Goal: Information Seeking & Learning: Learn about a topic

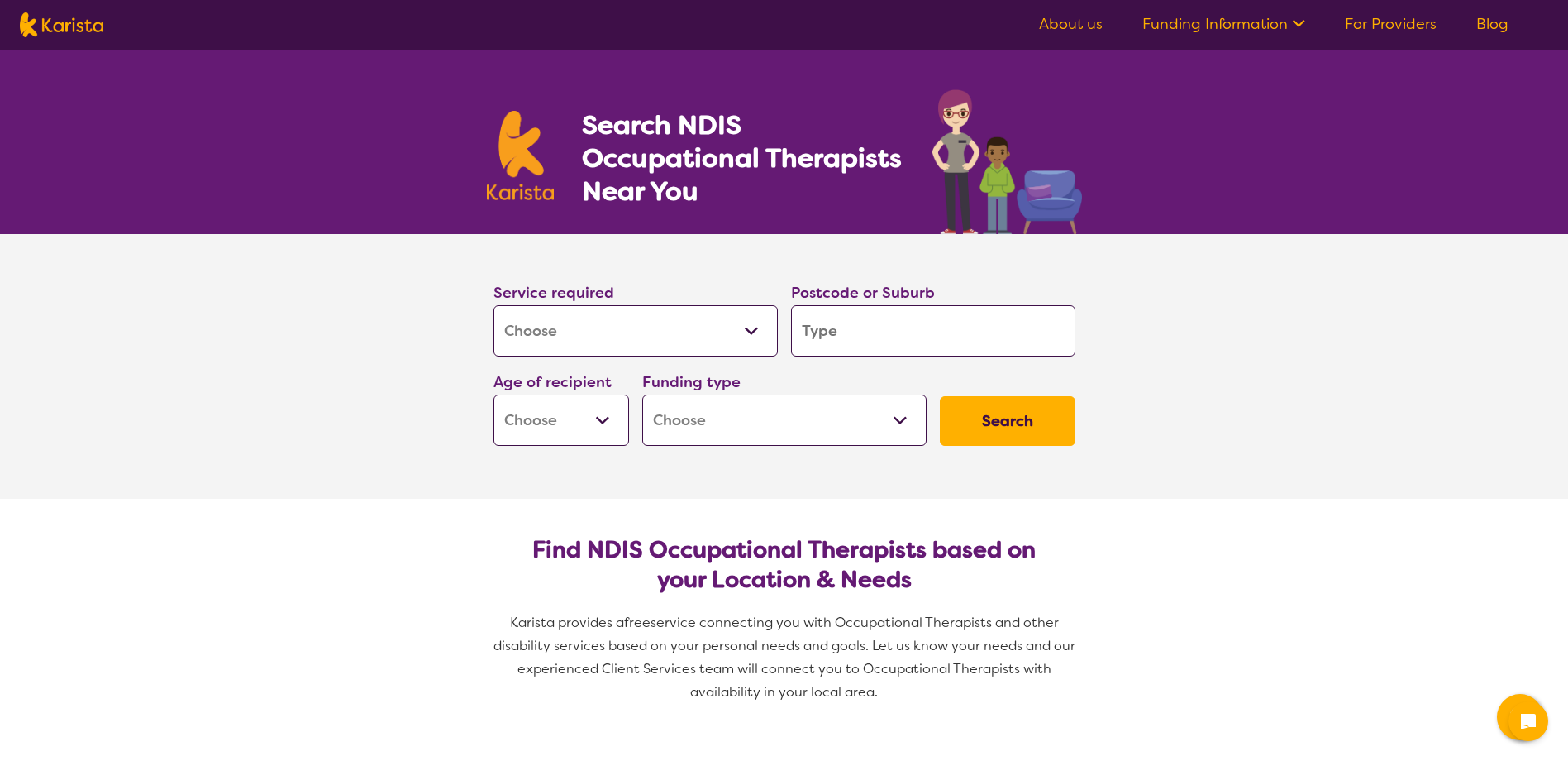
select select "[MEDICAL_DATA]"
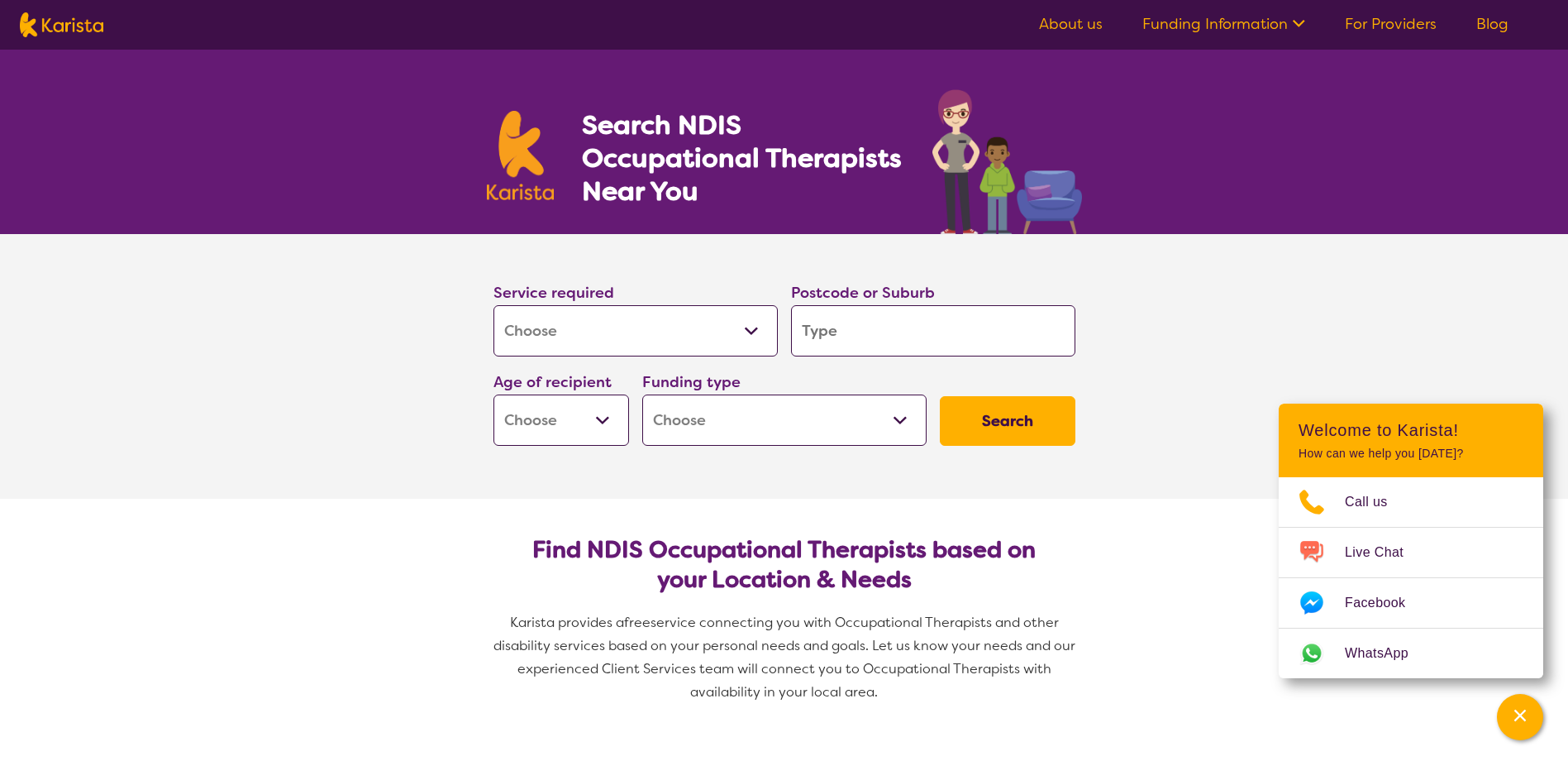
click at [909, 313] on input "search" at bounding box center [933, 331] width 285 height 51
type input "s"
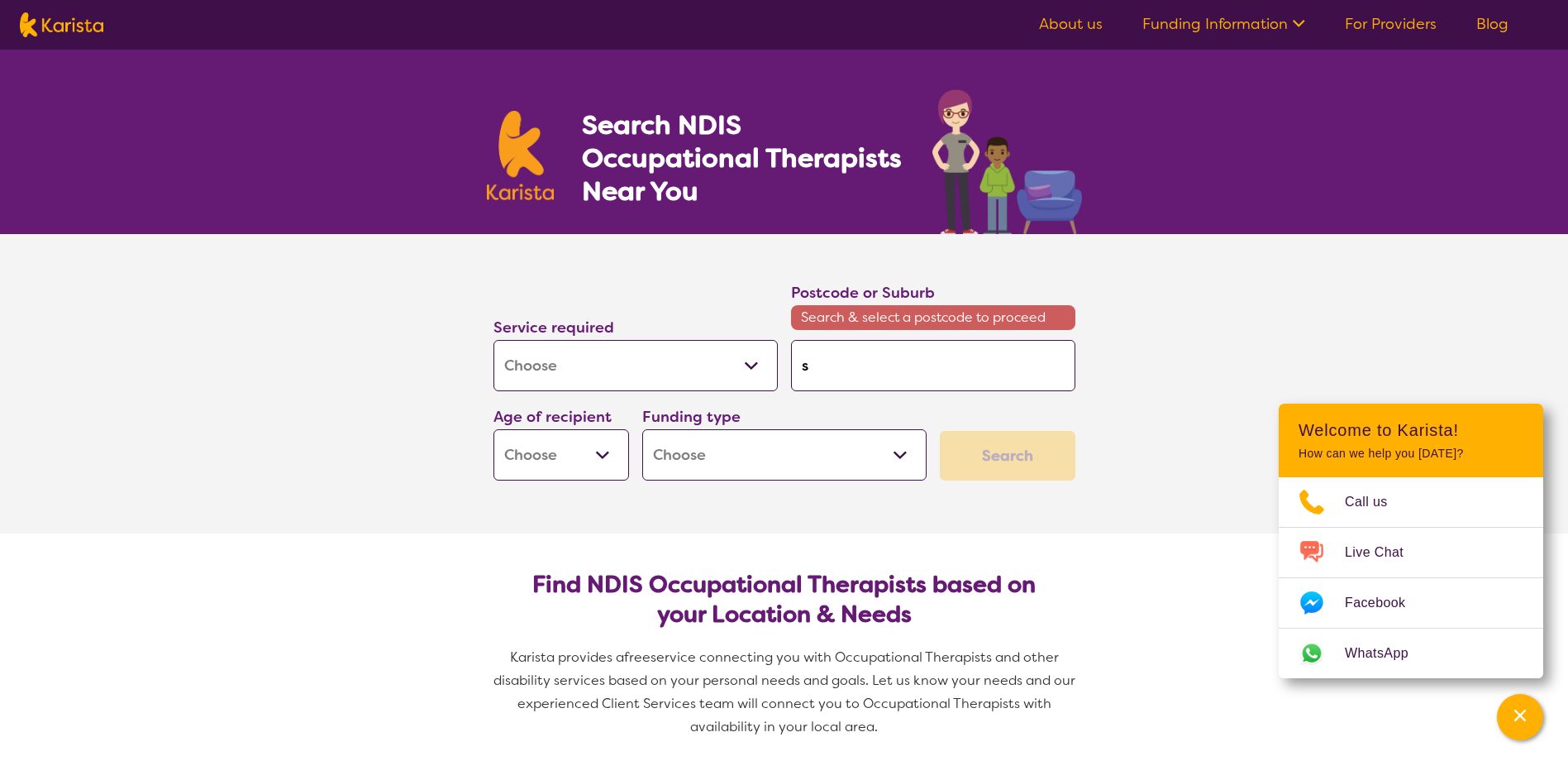
type input "su"
type input "sut"
type input "suth"
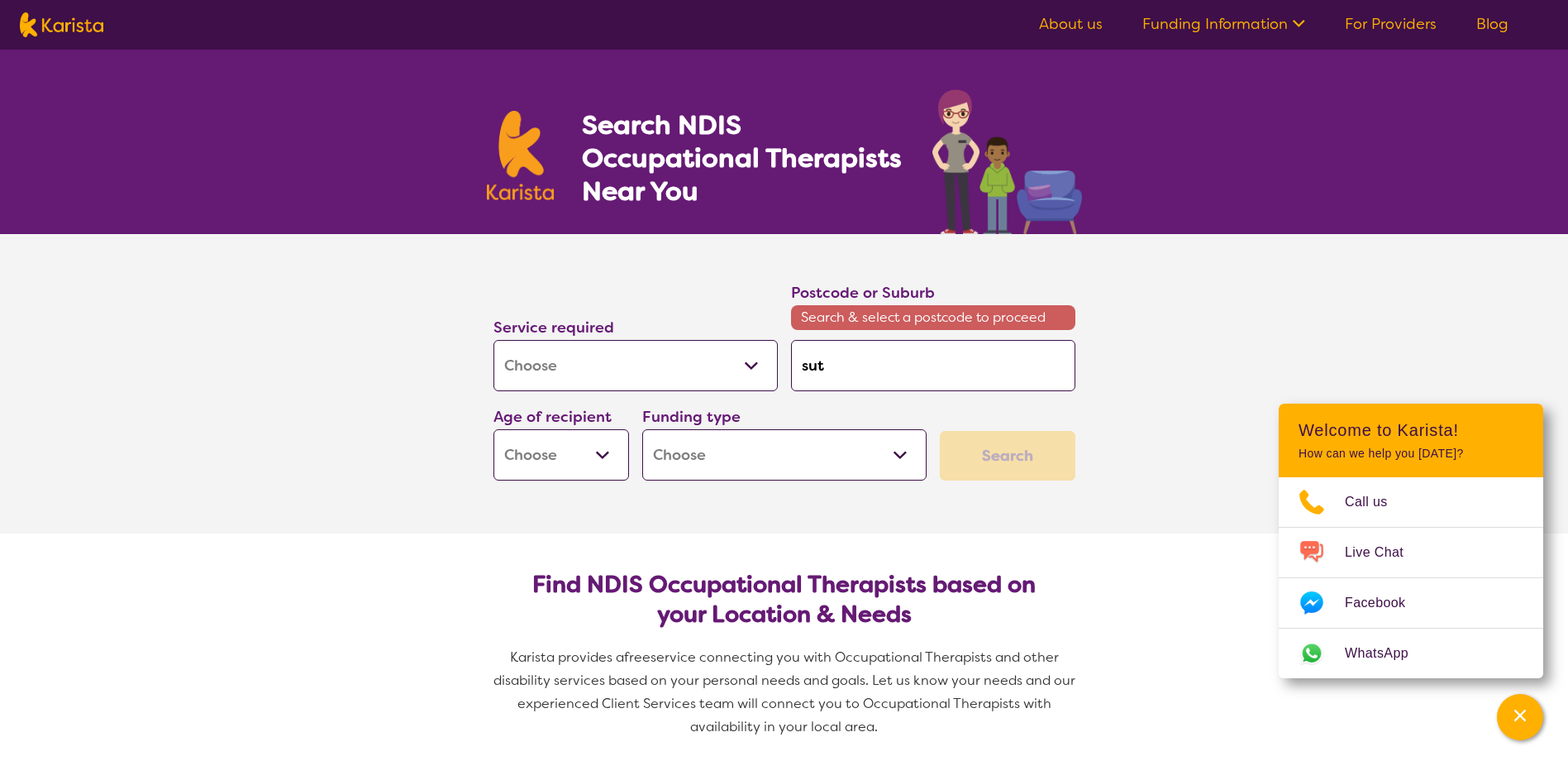
type input "suth"
type input "suthe"
type input "[PERSON_NAME]"
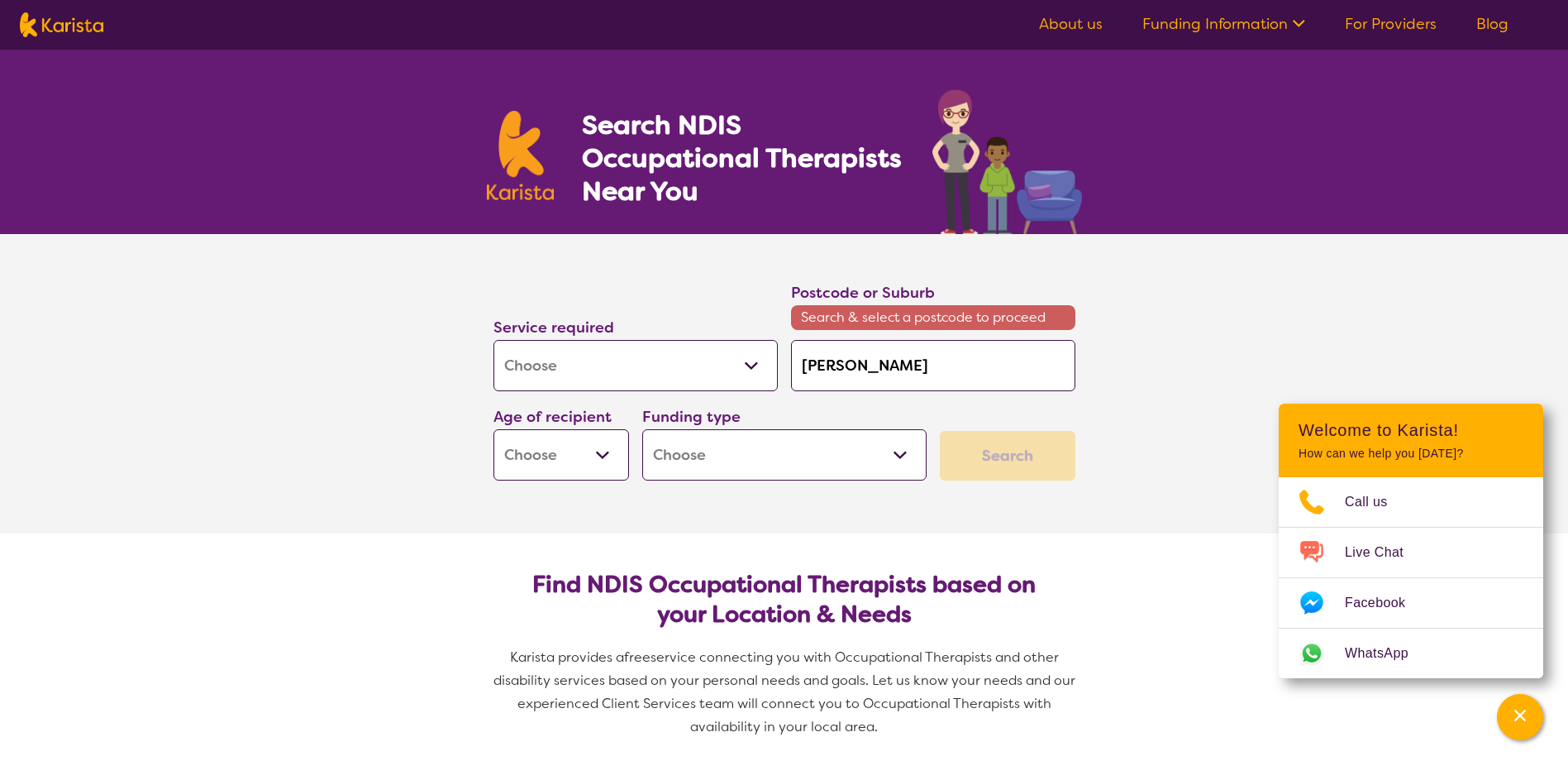
type input "sutherl"
type input "sutherla"
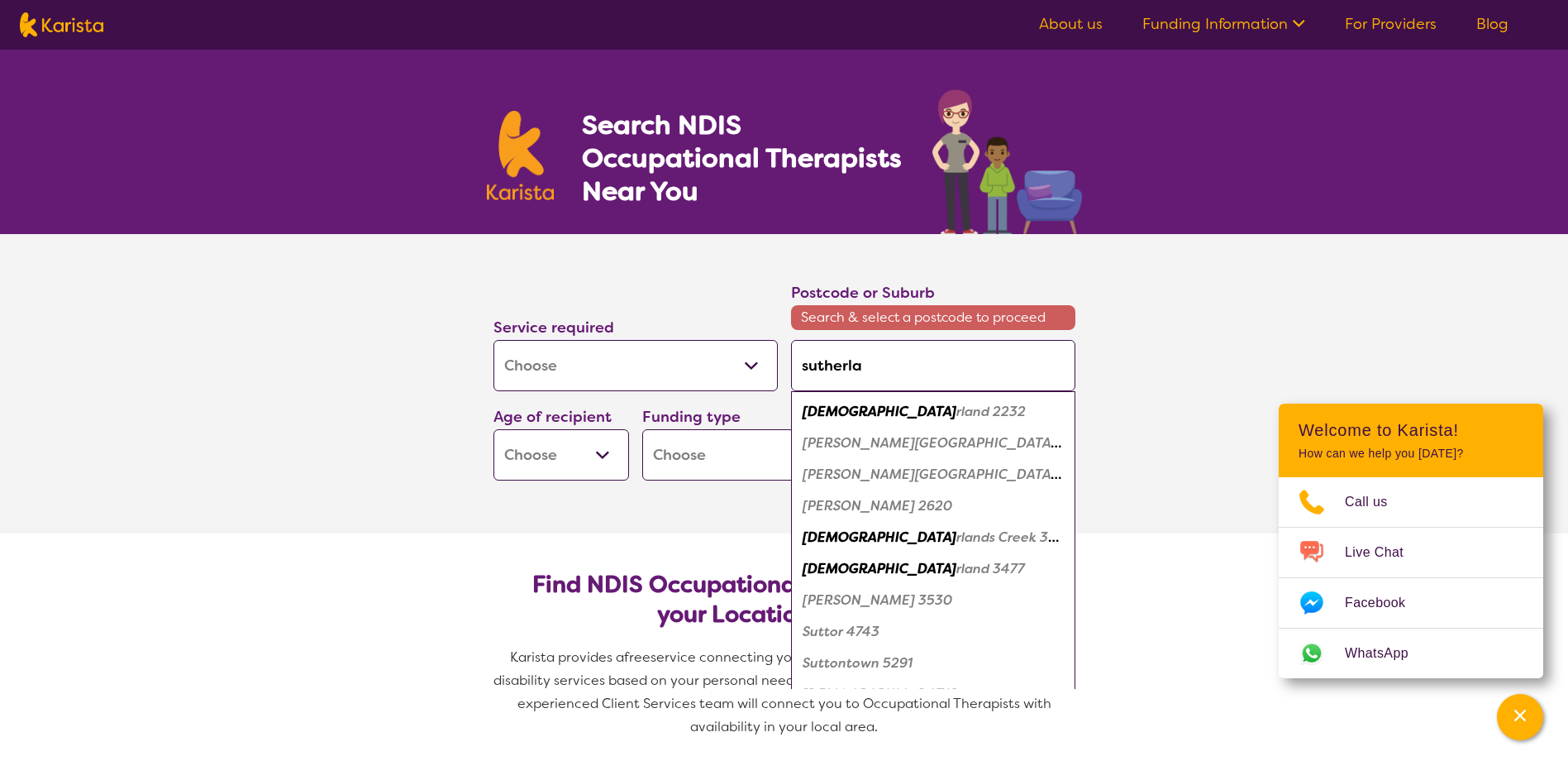
type input "sutherlan"
type input "[PERSON_NAME]"
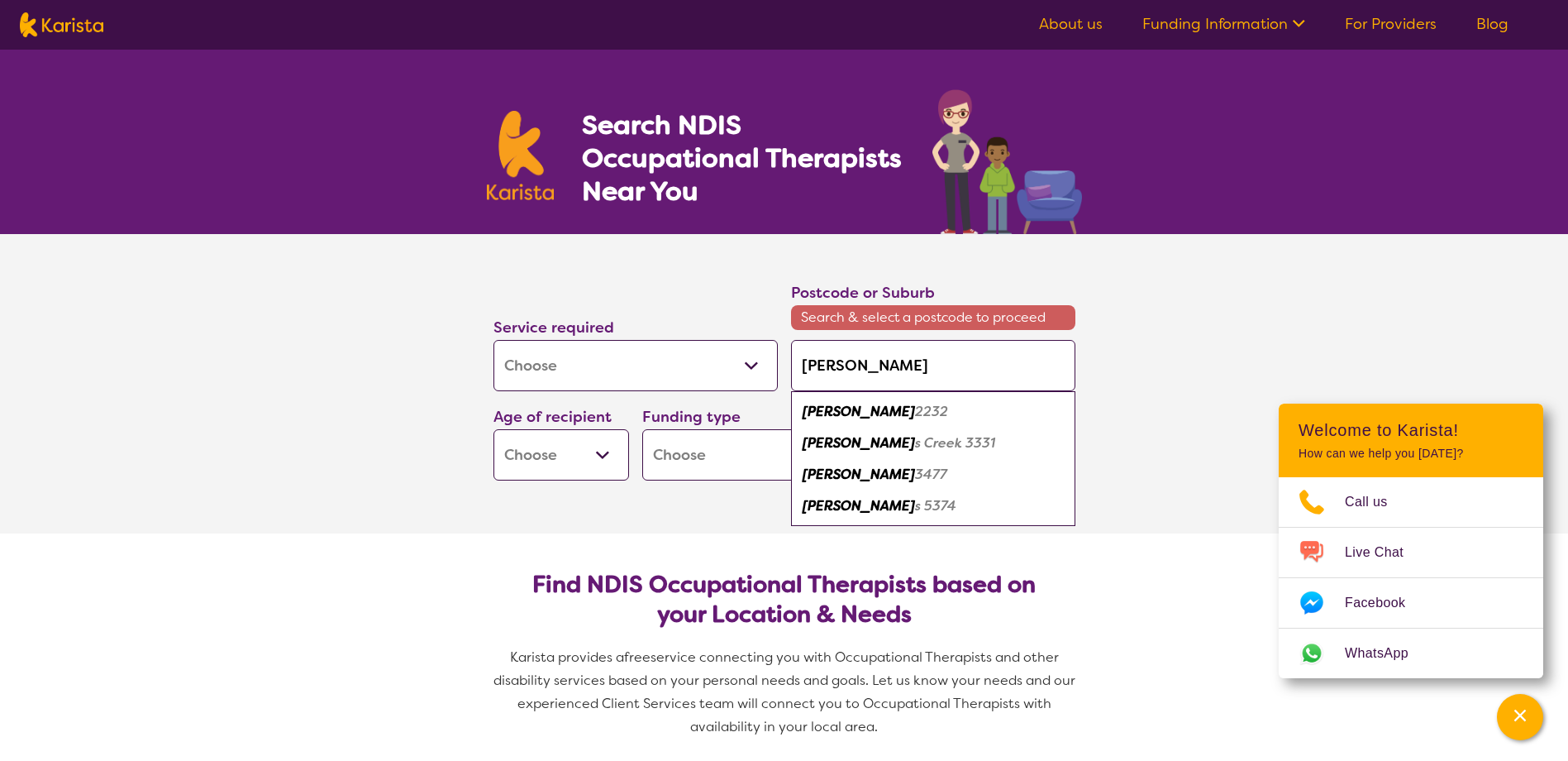
drag, startPoint x: 945, startPoint y: 418, endPoint x: 911, endPoint y: 403, distance: 37.2
click at [942, 417] on div "[PERSON_NAME] 2232" at bounding box center [933, 412] width 268 height 32
type input "2232"
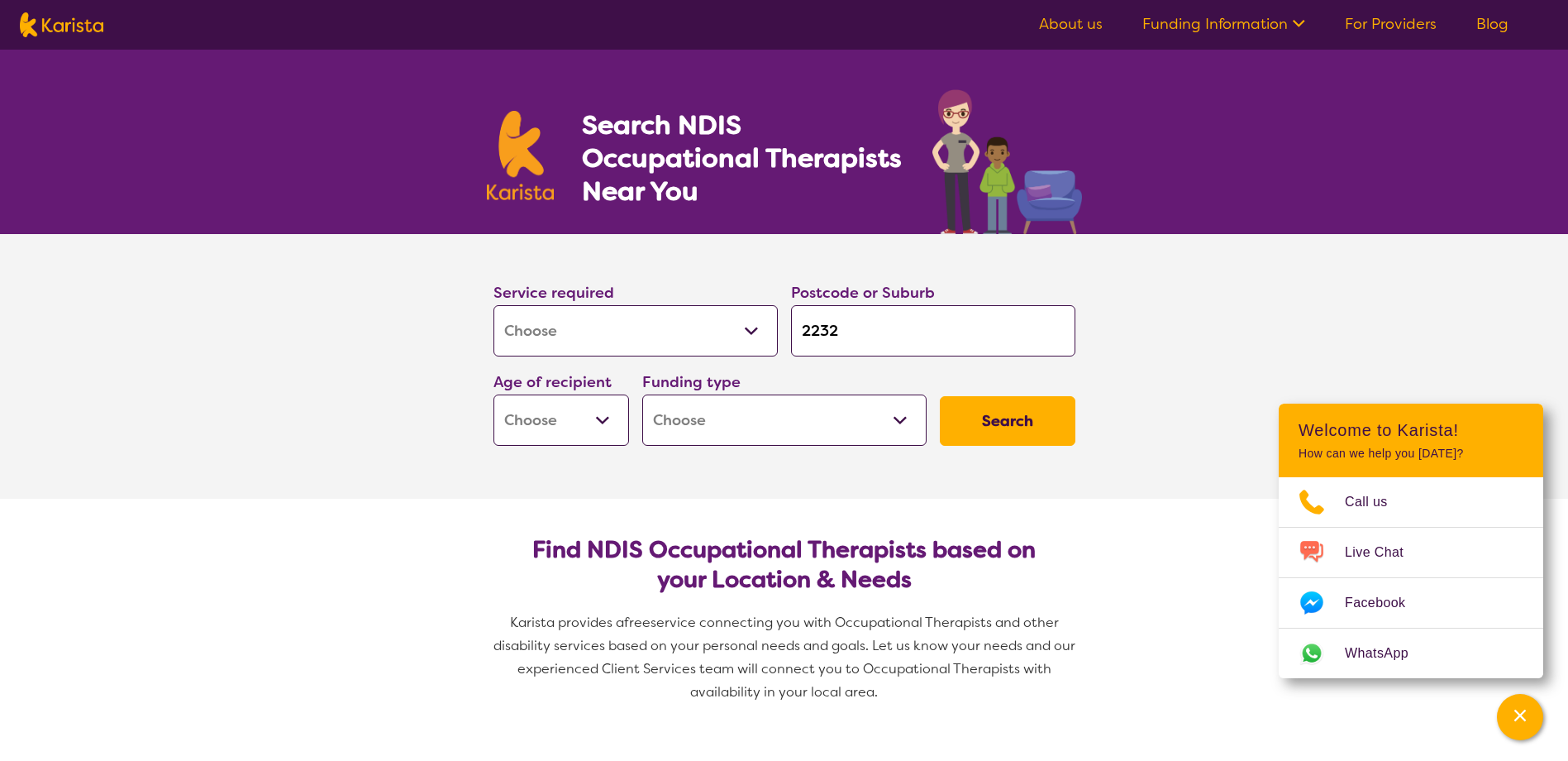
click at [589, 417] on select "Early Childhood - 0 to 9 Child - 10 to 11 Adolescent - 12 to 17 Adult - 18 to 6…" at bounding box center [561, 420] width 136 height 51
select select "EC"
click at [494, 394] on select "Early Childhood - 0 to 9 Child - 10 to 11 Adolescent - 12 to 17 Adult - 18 to 6…" at bounding box center [561, 420] width 136 height 51
select select "EC"
click at [777, 413] on select "Home Care Package (HCP) National Disability Insurance Scheme (NDIS) I don't know" at bounding box center [784, 420] width 285 height 51
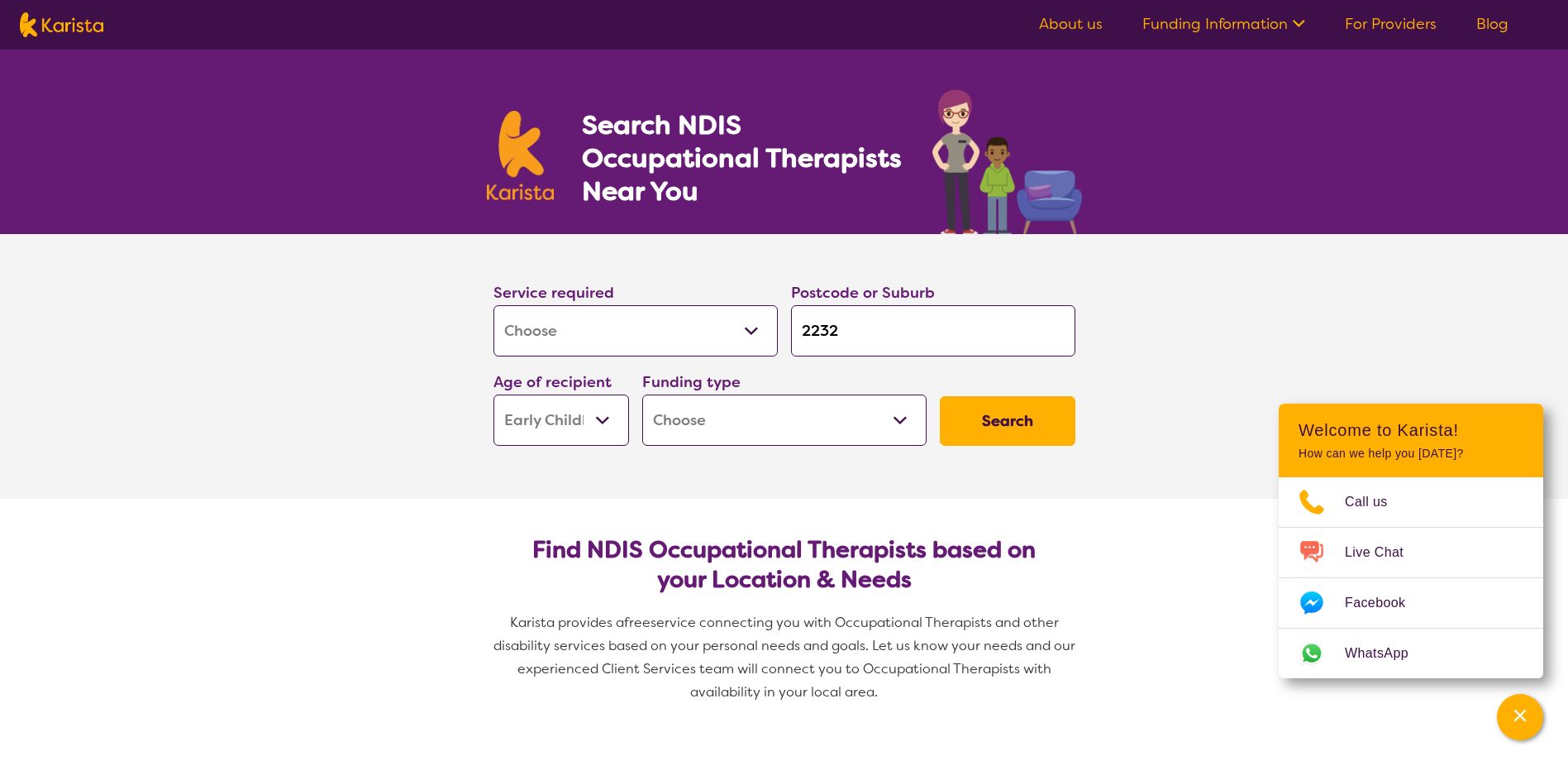
select select "i-don-t-know"
click at [643, 394] on select "Home Care Package (HCP) National Disability Insurance Scheme (NDIS) I don't know" at bounding box center [784, 420] width 285 height 51
select select "i-don-t-know"
click at [1013, 430] on button "Search" at bounding box center [1007, 421] width 136 height 49
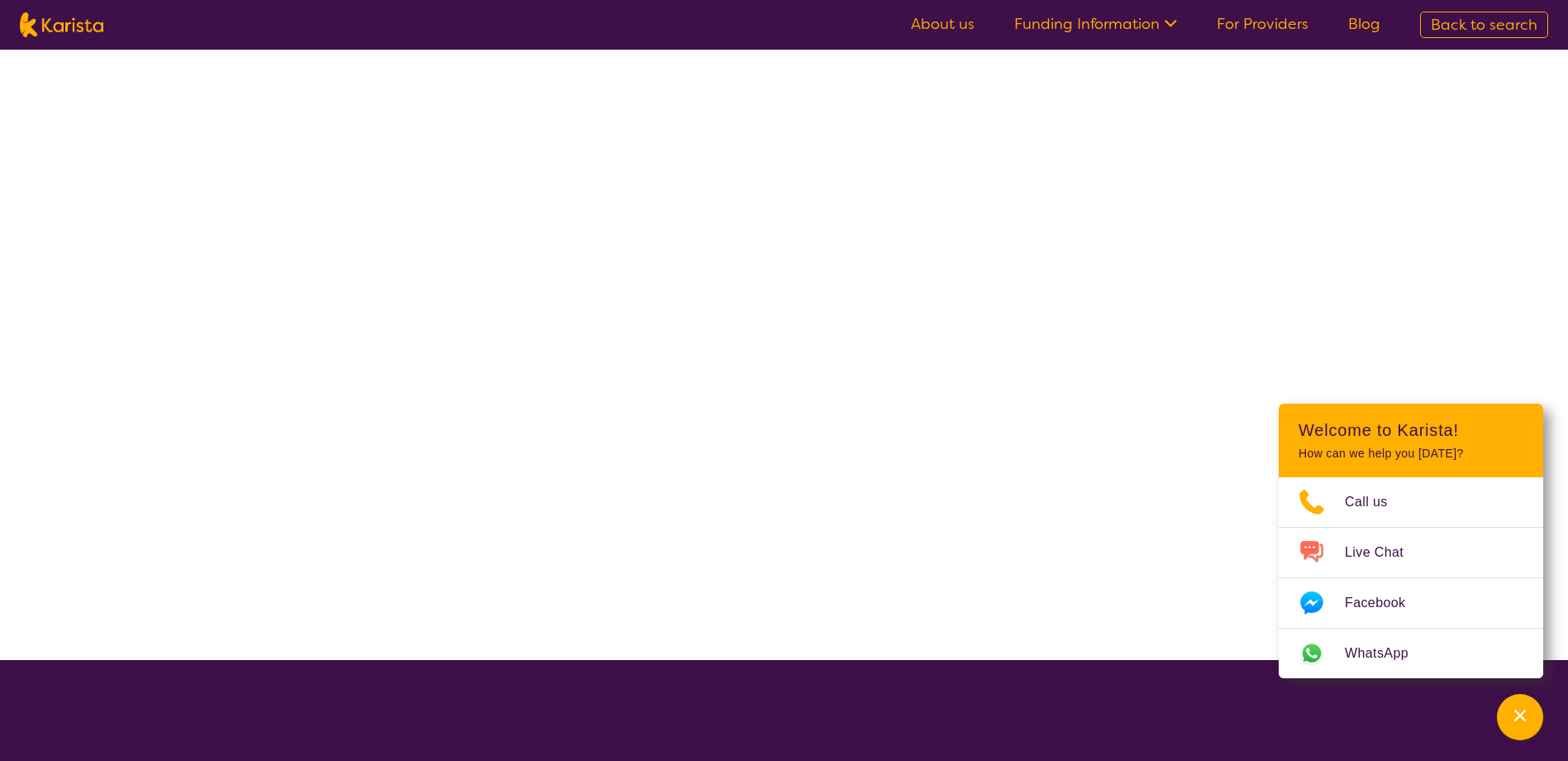
select select "[MEDICAL_DATA]"
select select "EC"
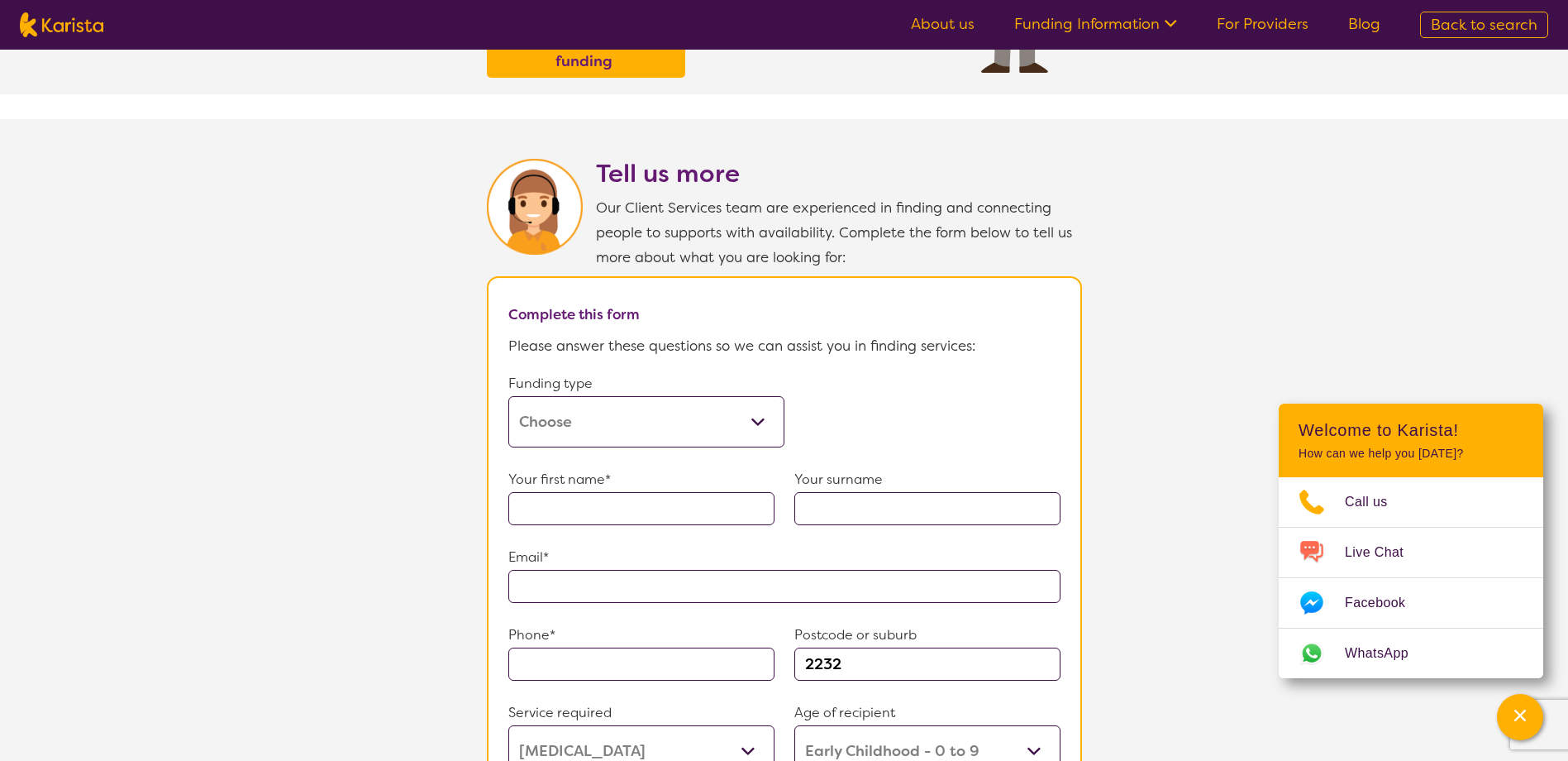
scroll to position [772, 0]
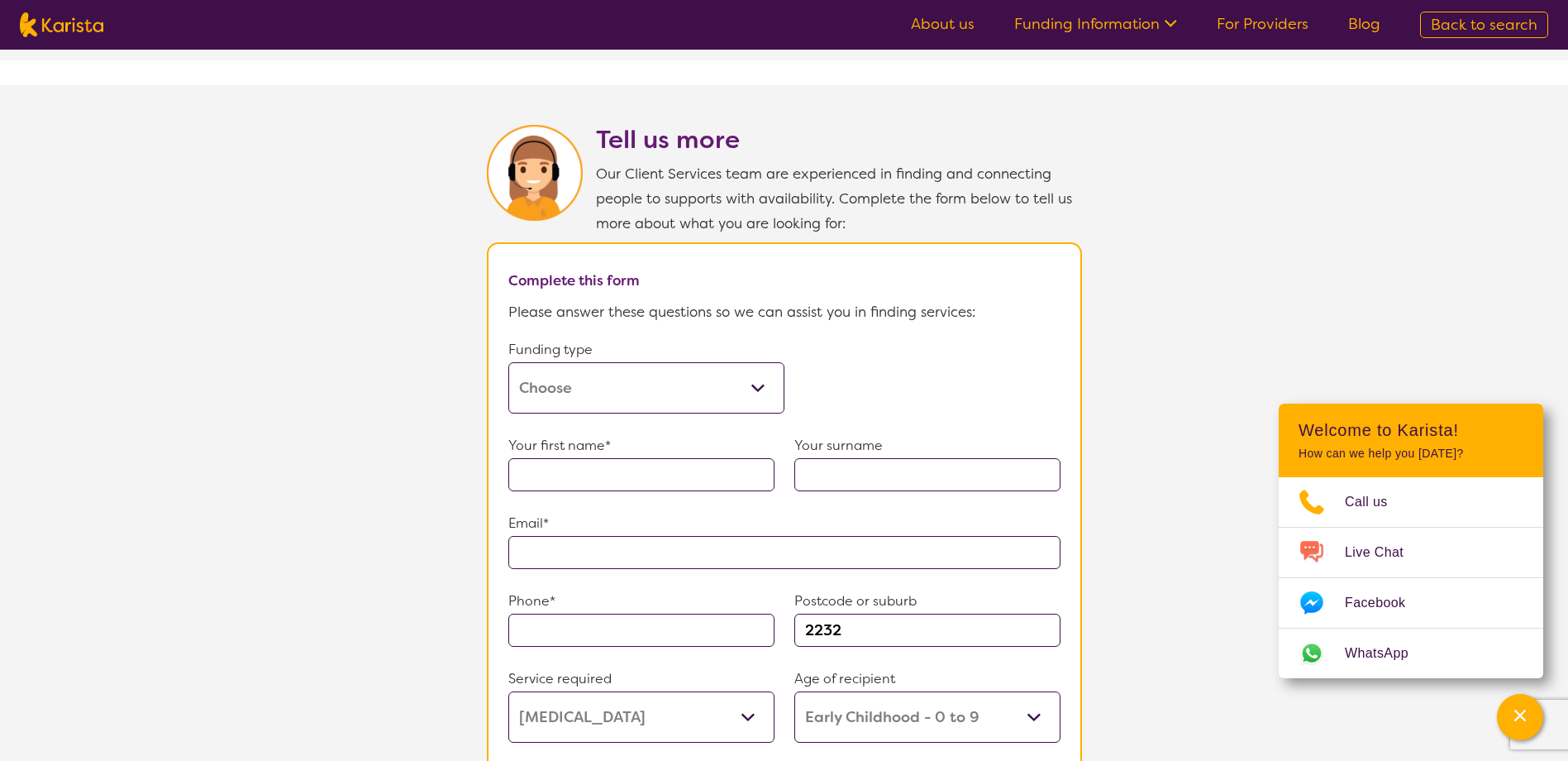
click at [591, 380] on select "Home Care Package (HCP) Home Care Package - Level 1 Home Care Package - Level 2…" at bounding box center [646, 388] width 276 height 51
select select "self-funded"
click at [509, 362] on select "Home Care Package (HCP) Home Care Package - Level 1 Home Care Package - Level 2…" at bounding box center [646, 388] width 276 height 51
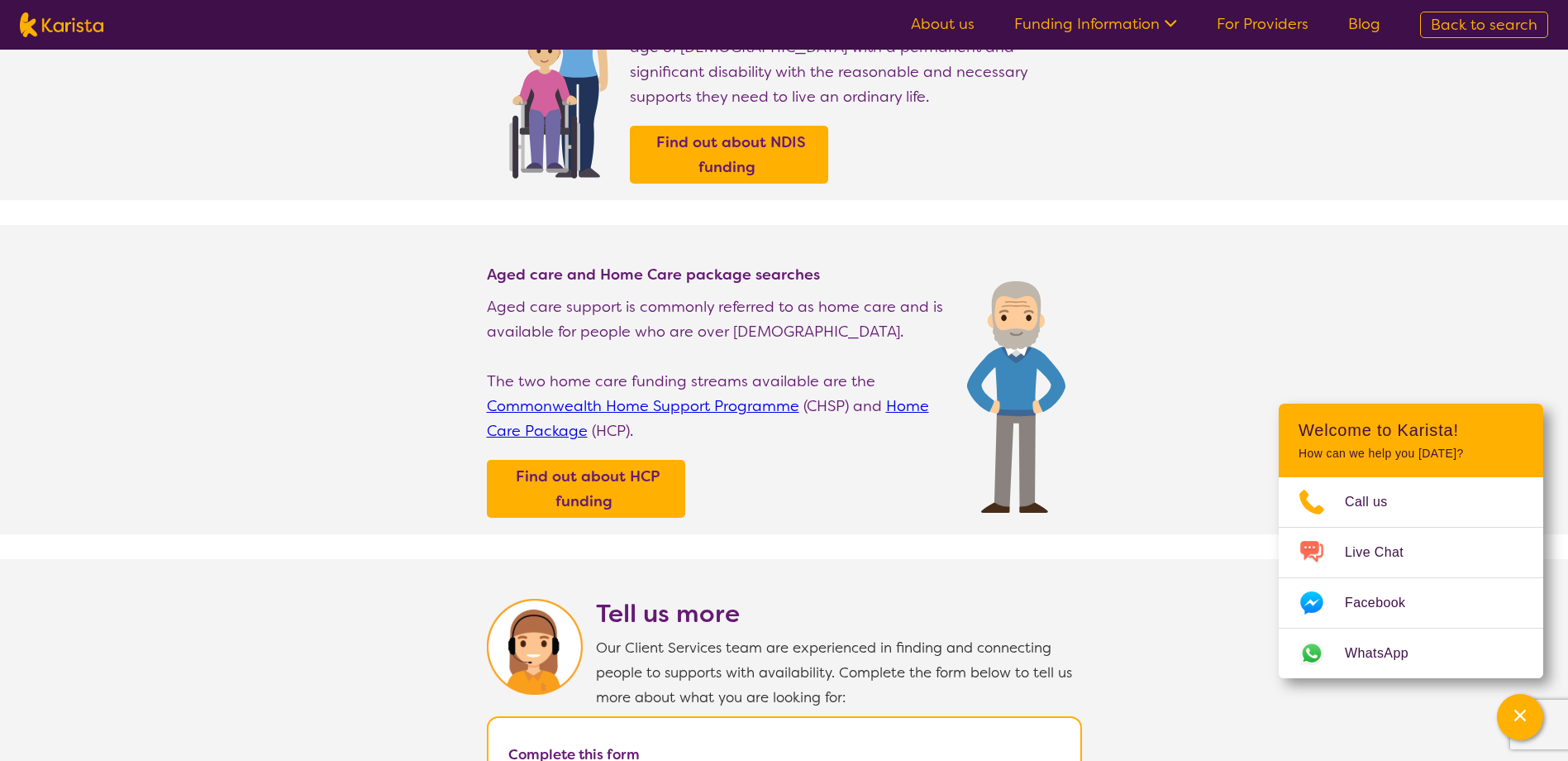
scroll to position [0, 0]
